Goal: Information Seeking & Learning: Learn about a topic

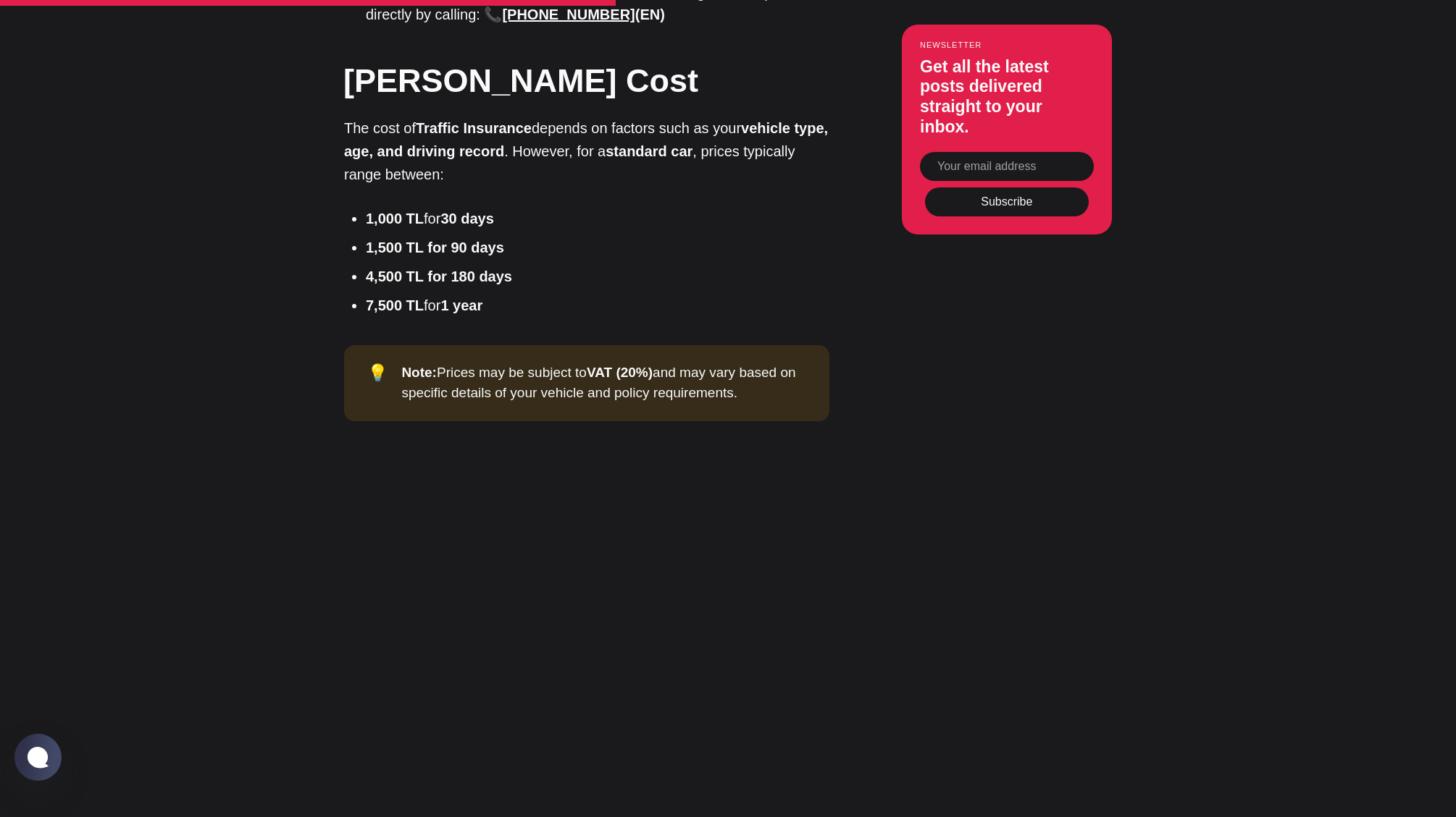
scroll to position [2393, 0]
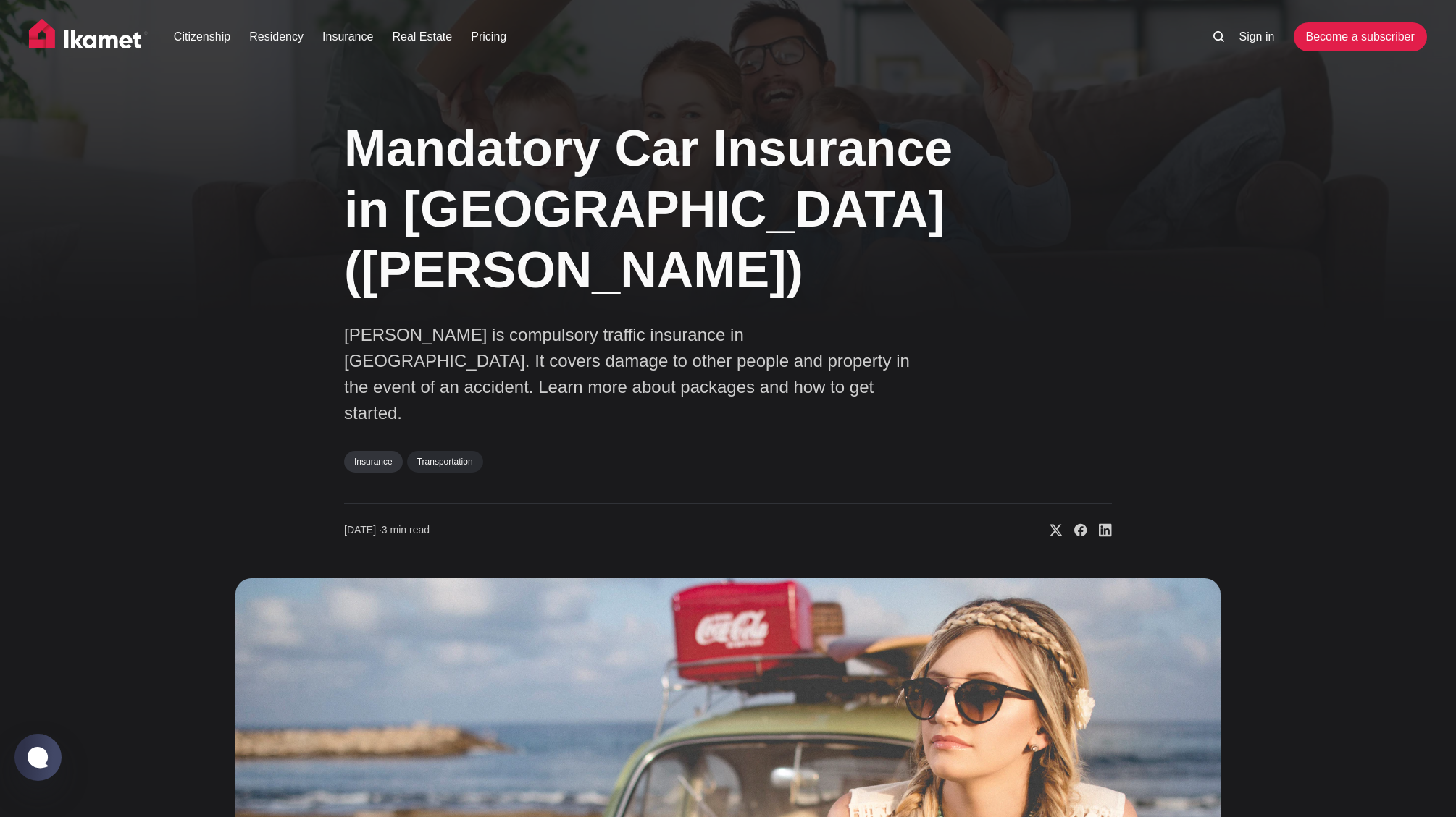
click at [389, 451] on link "Insurance" at bounding box center [374, 462] width 59 height 22
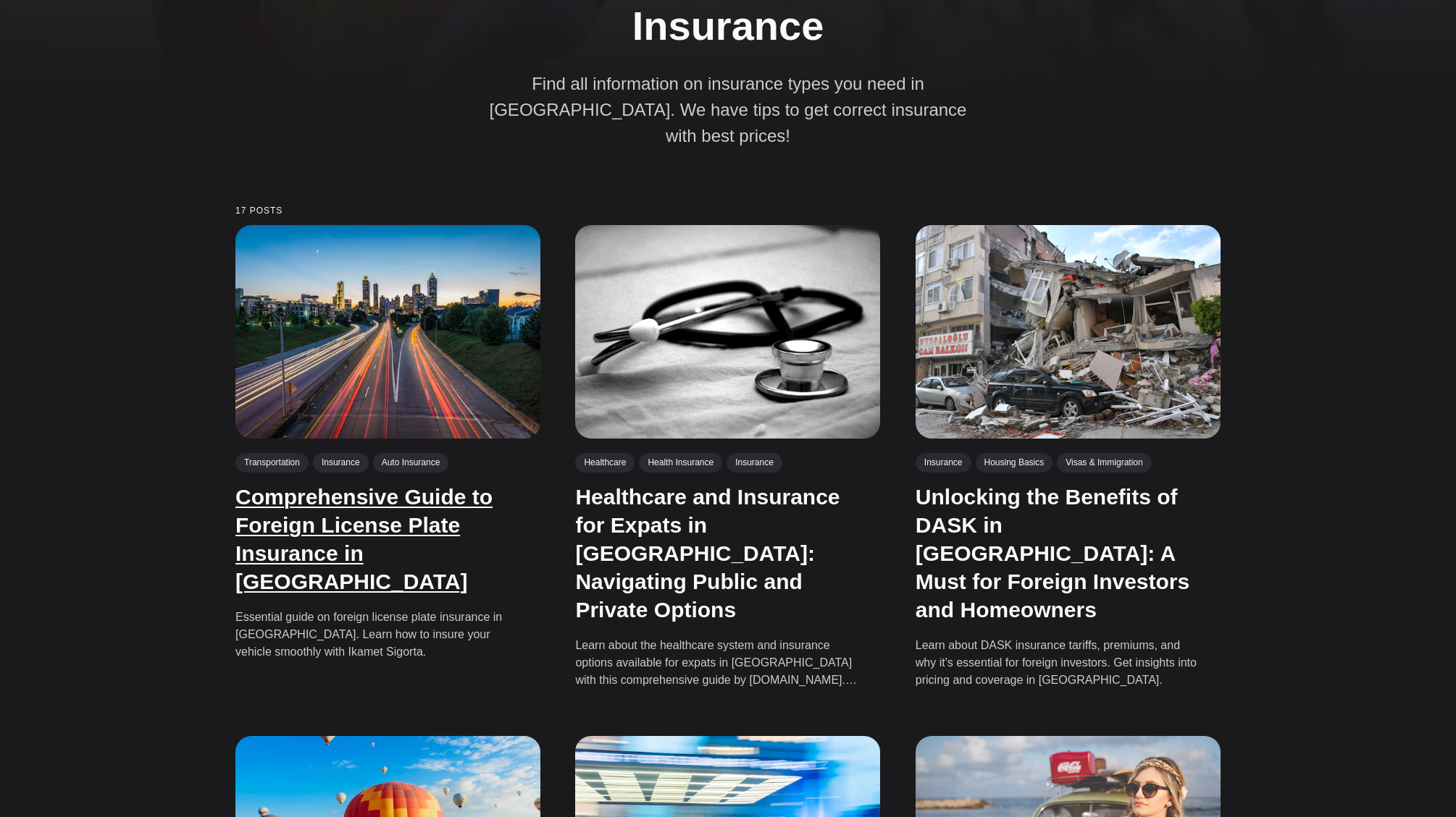
click at [413, 487] on link "Comprehensive Guide to Foreign License Plate Insurance in [GEOGRAPHIC_DATA]" at bounding box center [364, 539] width 257 height 108
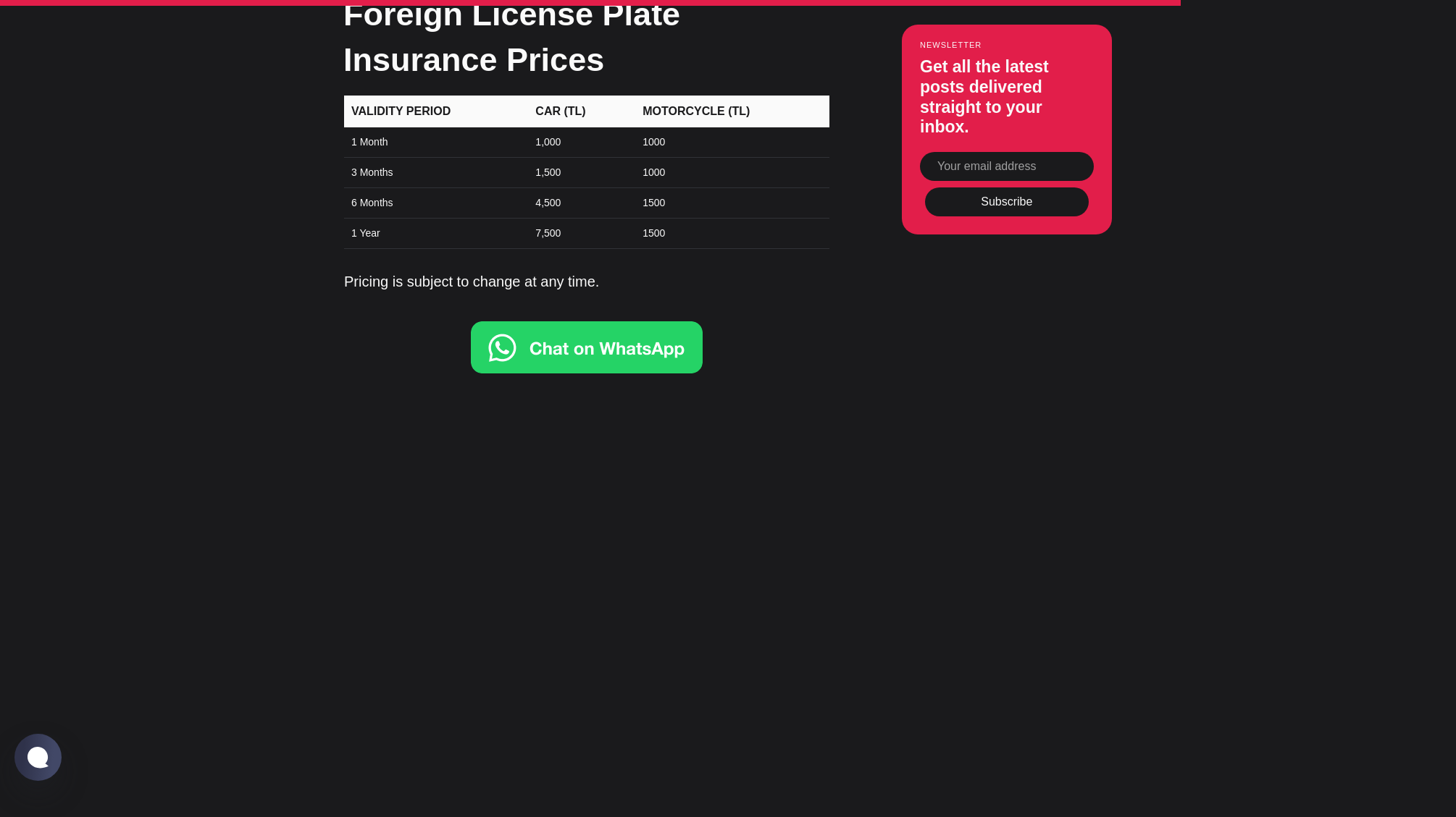
scroll to position [4922, 0]
